Goal: Information Seeking & Learning: Learn about a topic

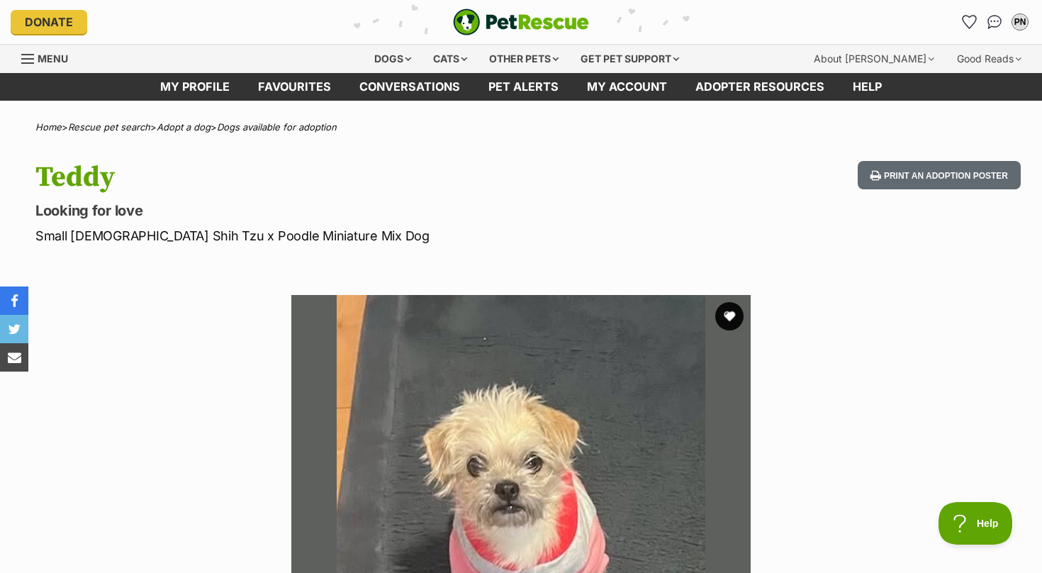
click at [537, 399] on img at bounding box center [520, 524] width 459 height 459
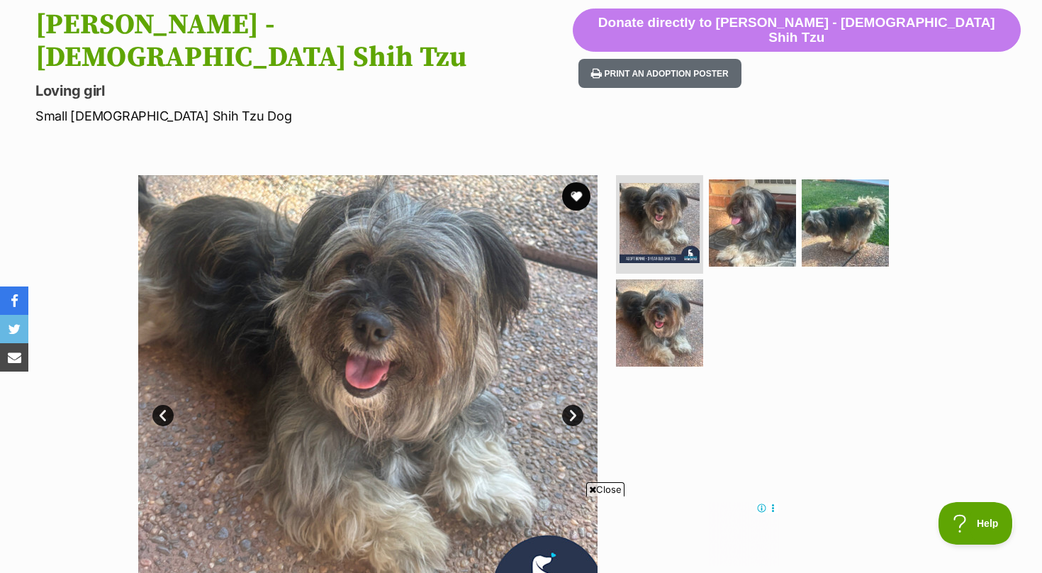
click at [567, 405] on link "Next" at bounding box center [572, 415] width 21 height 21
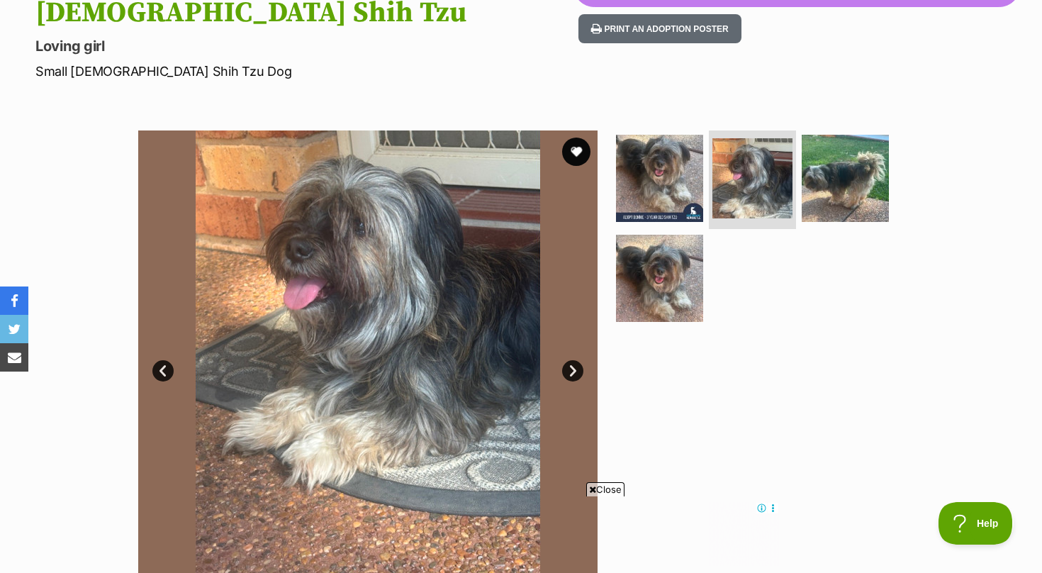
click at [573, 360] on link "Next" at bounding box center [572, 370] width 21 height 21
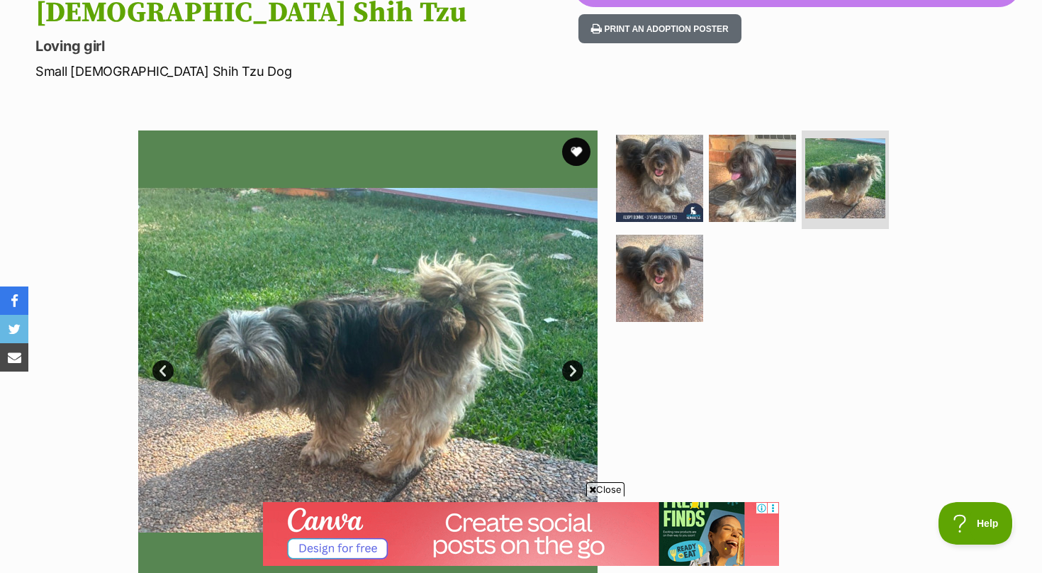
click at [576, 360] on link "Next" at bounding box center [572, 370] width 21 height 21
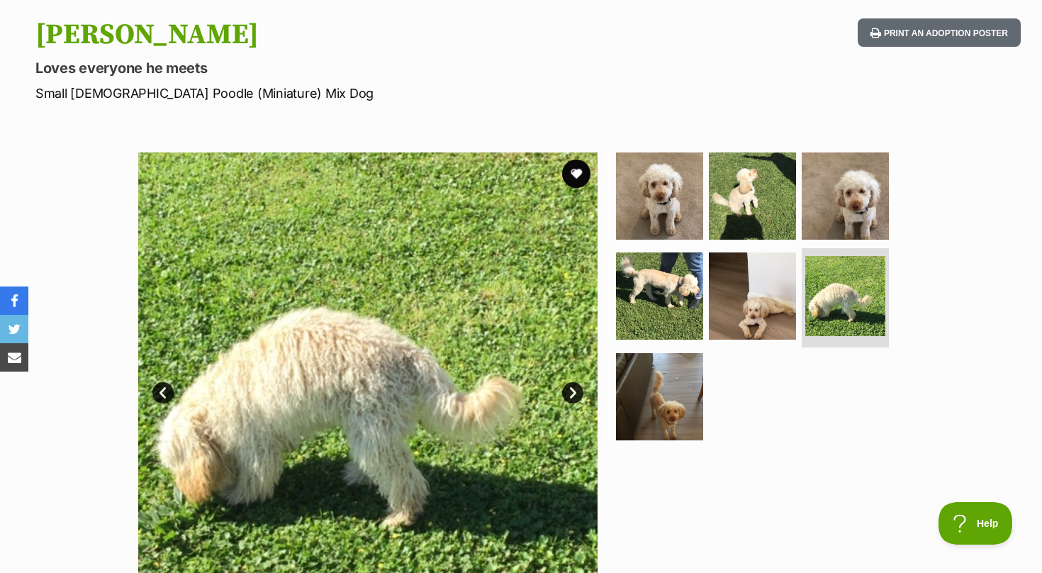
scroll to position [201, 0]
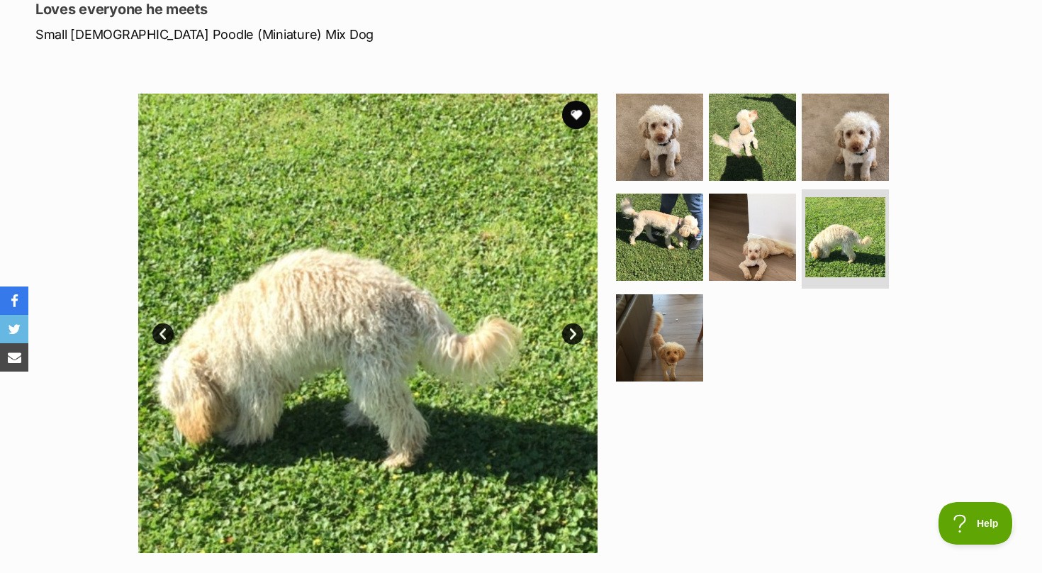
click at [572, 337] on link "Next" at bounding box center [572, 333] width 21 height 21
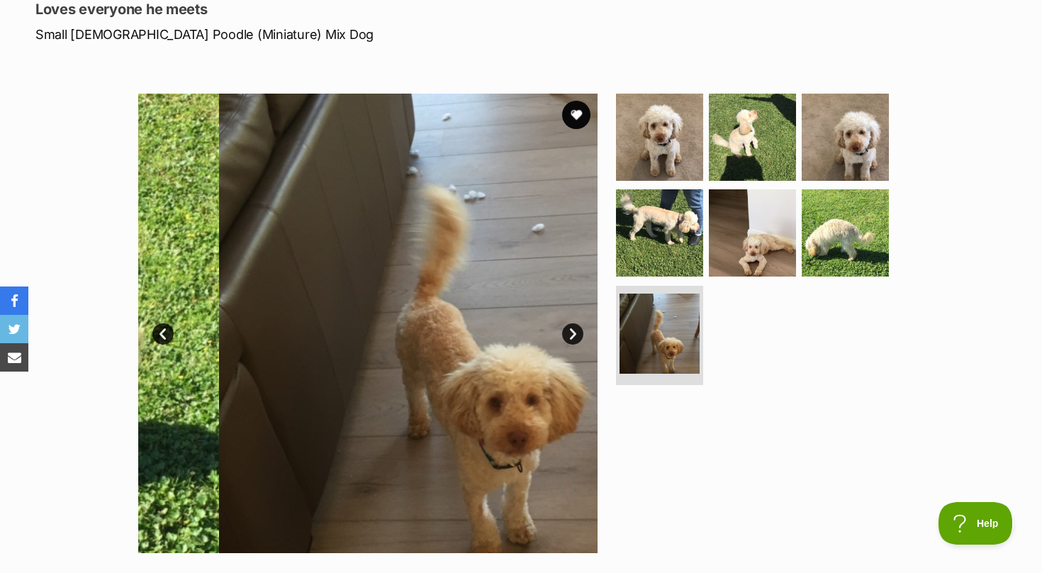
scroll to position [0, 0]
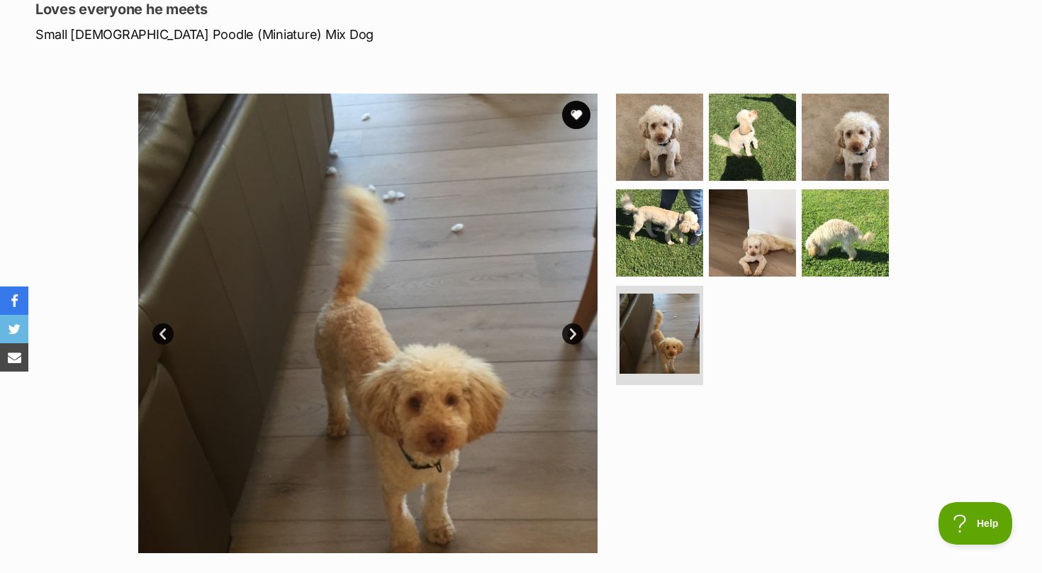
click at [572, 337] on link "Next" at bounding box center [572, 333] width 21 height 21
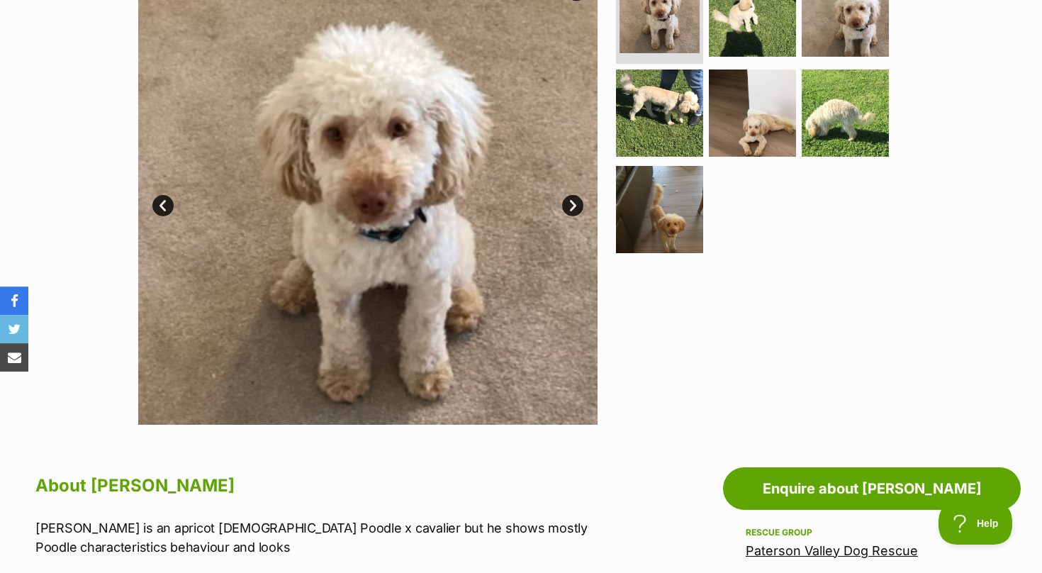
scroll to position [145, 0]
